Goal: Transaction & Acquisition: Purchase product/service

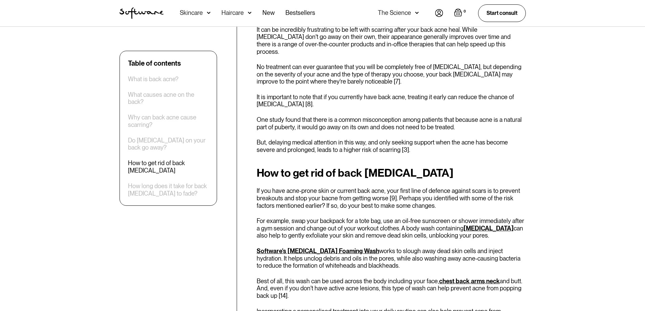
scroll to position [847, 0]
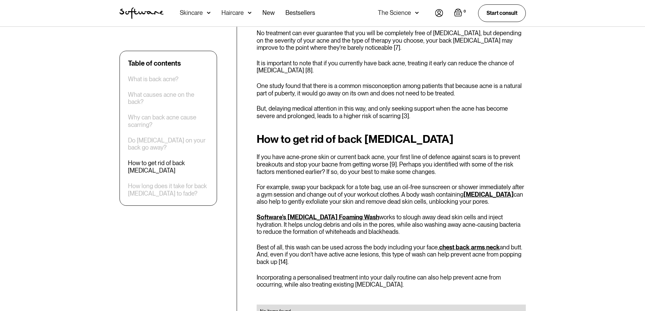
click at [318, 214] on link "Software's [MEDICAL_DATA] Foaming Wash" at bounding box center [318, 217] width 123 height 7
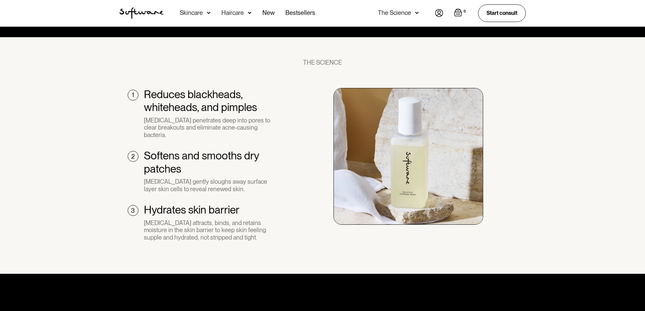
scroll to position [474, 0]
